Goal: Transaction & Acquisition: Purchase product/service

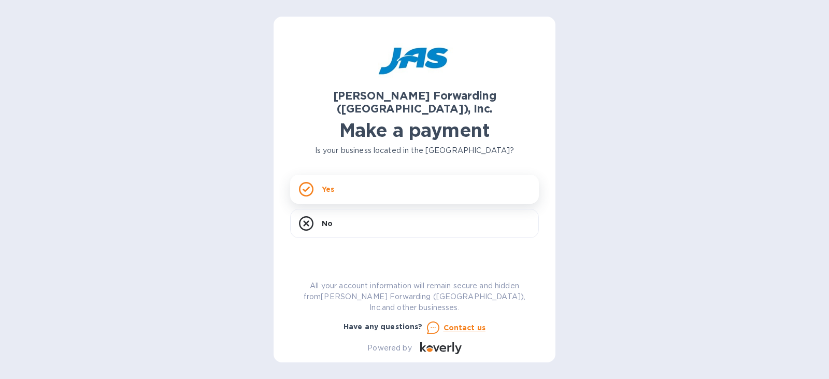
click at [317, 175] on div "Yes" at bounding box center [414, 189] width 249 height 29
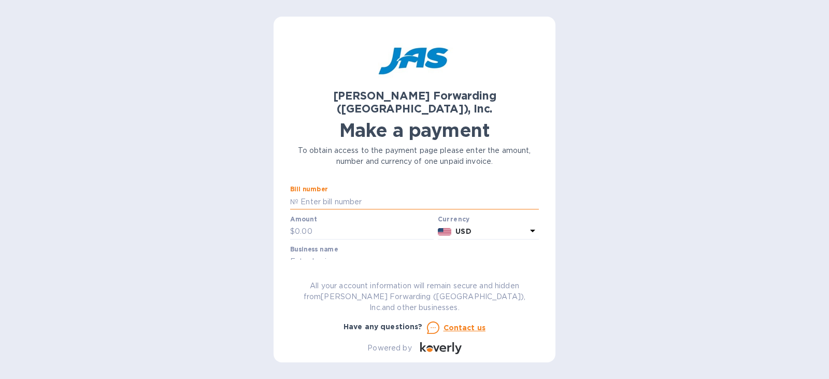
click at [334, 194] on input "text" at bounding box center [419, 202] width 241 height 16
type input "BNA503324321"
drag, startPoint x: 323, startPoint y: 215, endPoint x: 268, endPoint y: 223, distance: 56.6
click at [268, 223] on div "JAS Forwarding (USA), Inc. Make a payment To obtain access to the payment page …" at bounding box center [414, 189] width 829 height 379
type input "180.00"
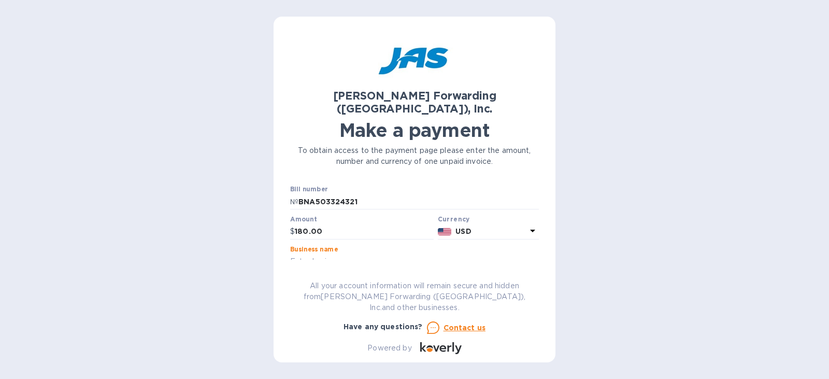
click at [331, 254] on input "text" at bounding box center [414, 262] width 249 height 16
type input "FASTRANS LOGISTICS"
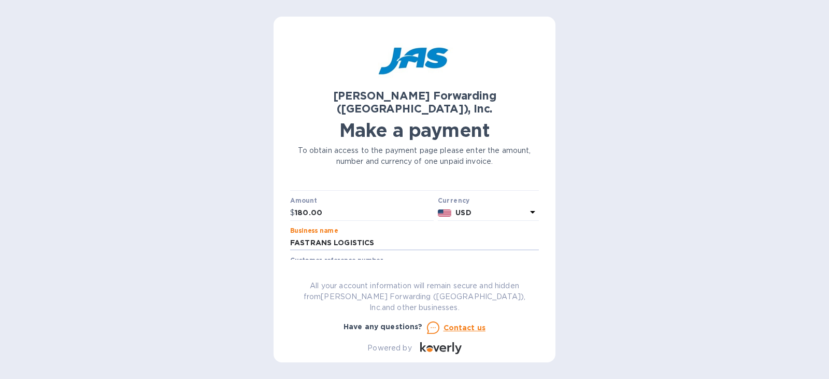
scroll to position [52, 0]
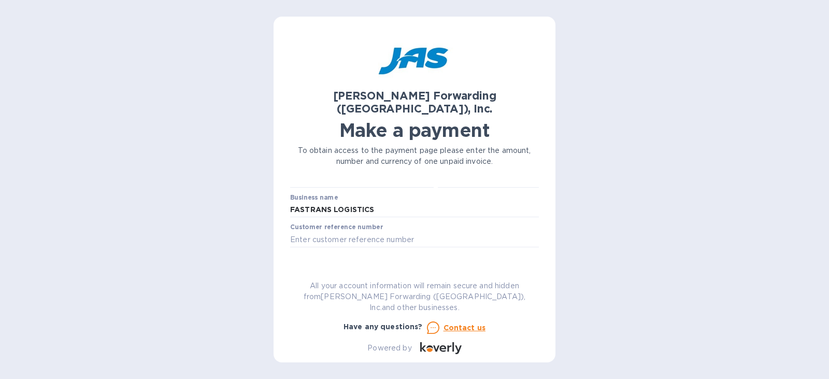
click at [415, 266] on span "Go to payment page" at bounding box center [415, 272] width 232 height 12
